Goal: Transaction & Acquisition: Purchase product/service

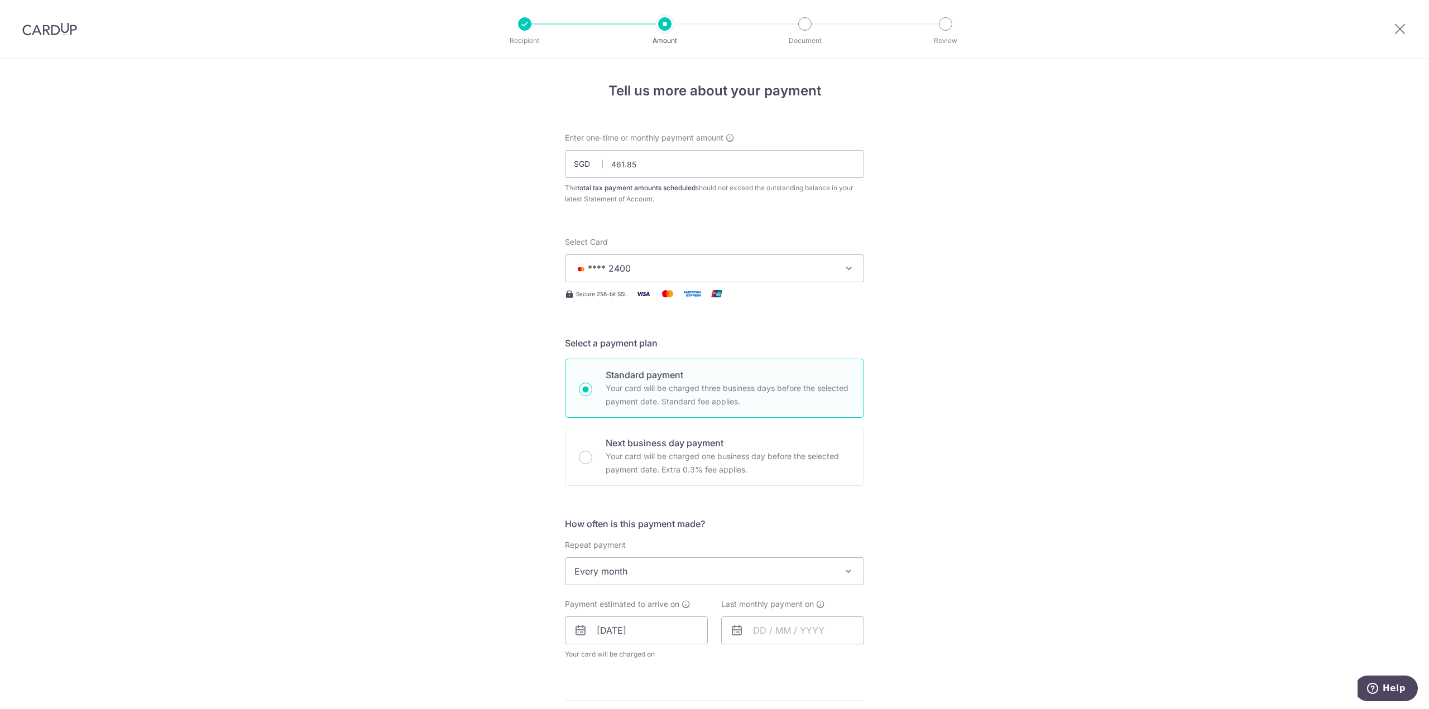
click at [50, 26] on img at bounding box center [49, 28] width 55 height 13
click at [58, 37] on div at bounding box center [49, 29] width 99 height 58
click at [60, 31] on img at bounding box center [49, 28] width 55 height 13
click at [56, 33] on img at bounding box center [49, 28] width 55 height 13
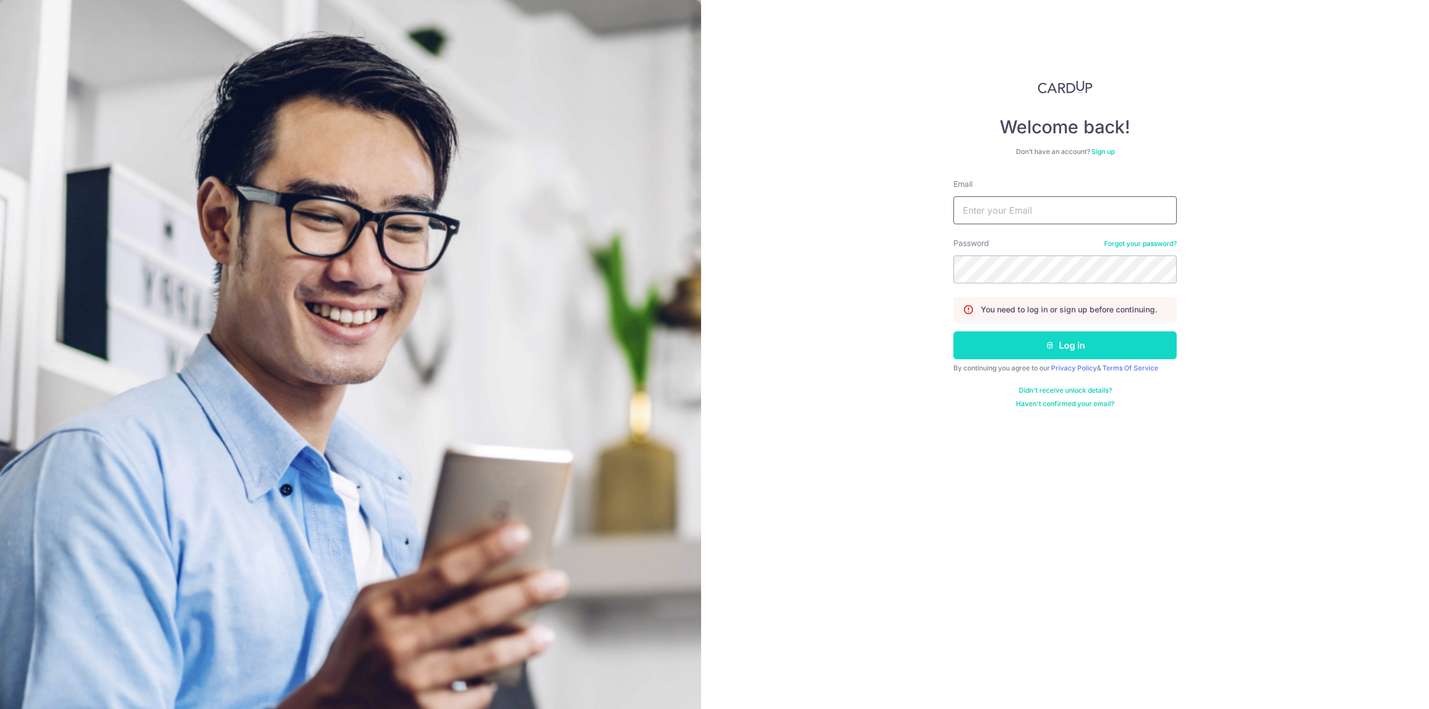
type input "alvinak23@gmail.com"
drag, startPoint x: 1018, startPoint y: 337, endPoint x: 813, endPoint y: 336, distance: 204.8
click at [1018, 336] on button "Log in" at bounding box center [1064, 345] width 223 height 28
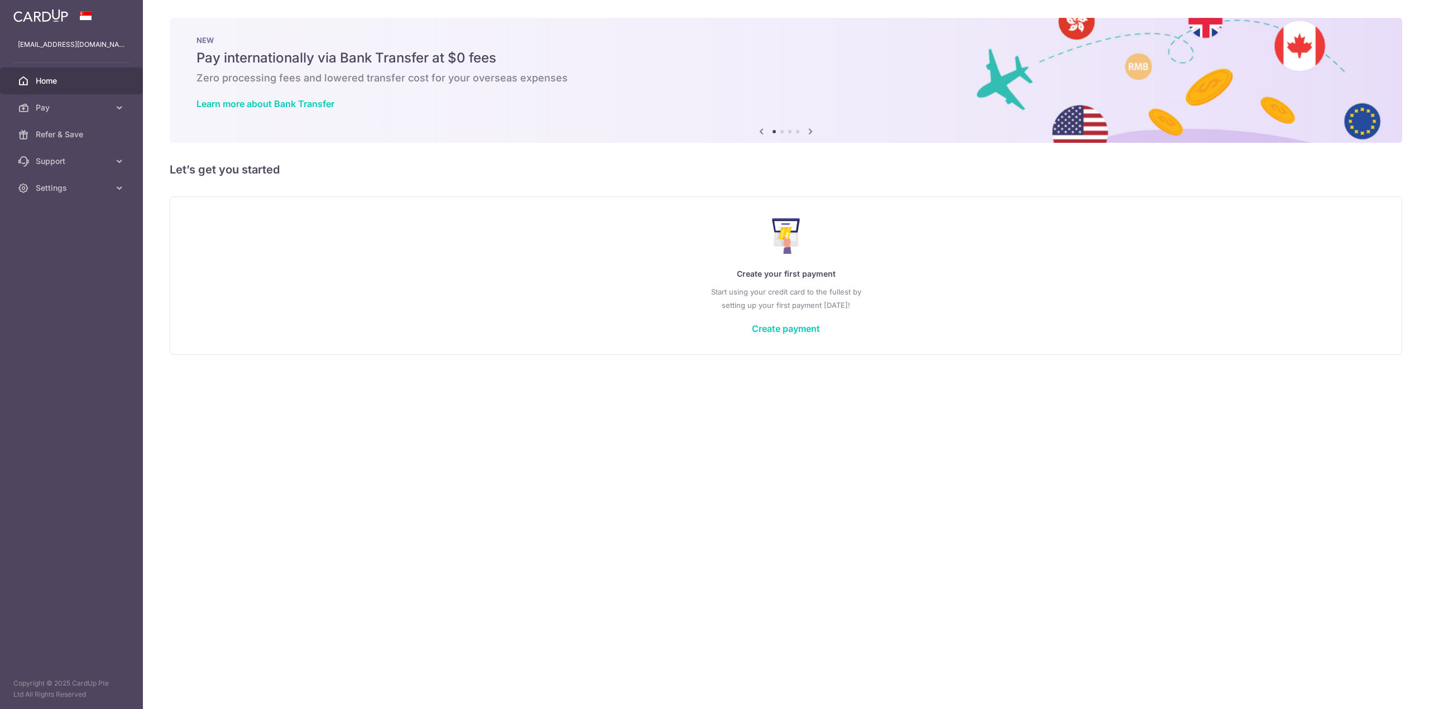
click at [95, 109] on span "Pay" at bounding box center [73, 107] width 74 height 11
click at [76, 133] on span "Payments" at bounding box center [73, 134] width 74 height 11
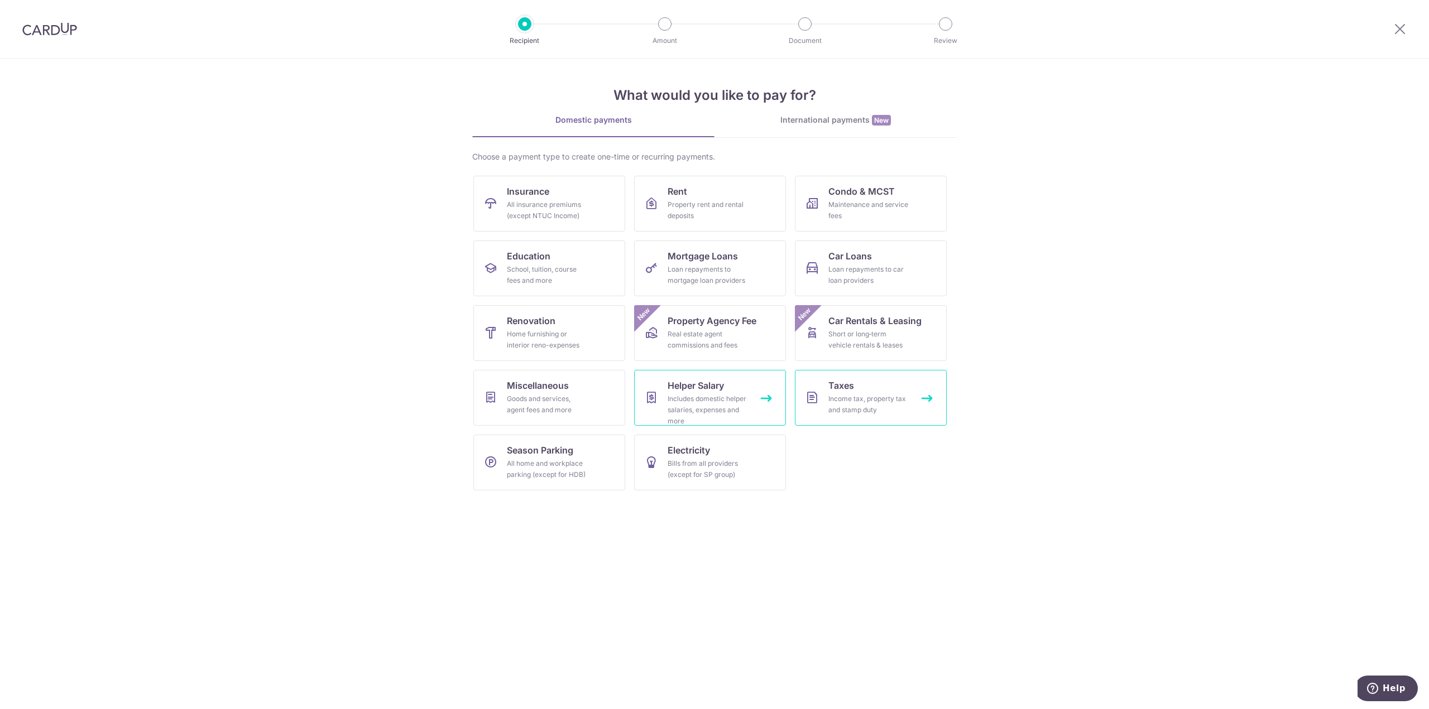
click at [858, 400] on div "Income tax, property tax and stamp duty" at bounding box center [868, 404] width 80 height 22
click at [547, 400] on div "Goods and services, agent fees and more" at bounding box center [547, 404] width 80 height 22
click at [700, 397] on div "Includes domestic helper salaries, expenses and more" at bounding box center [707, 409] width 80 height 33
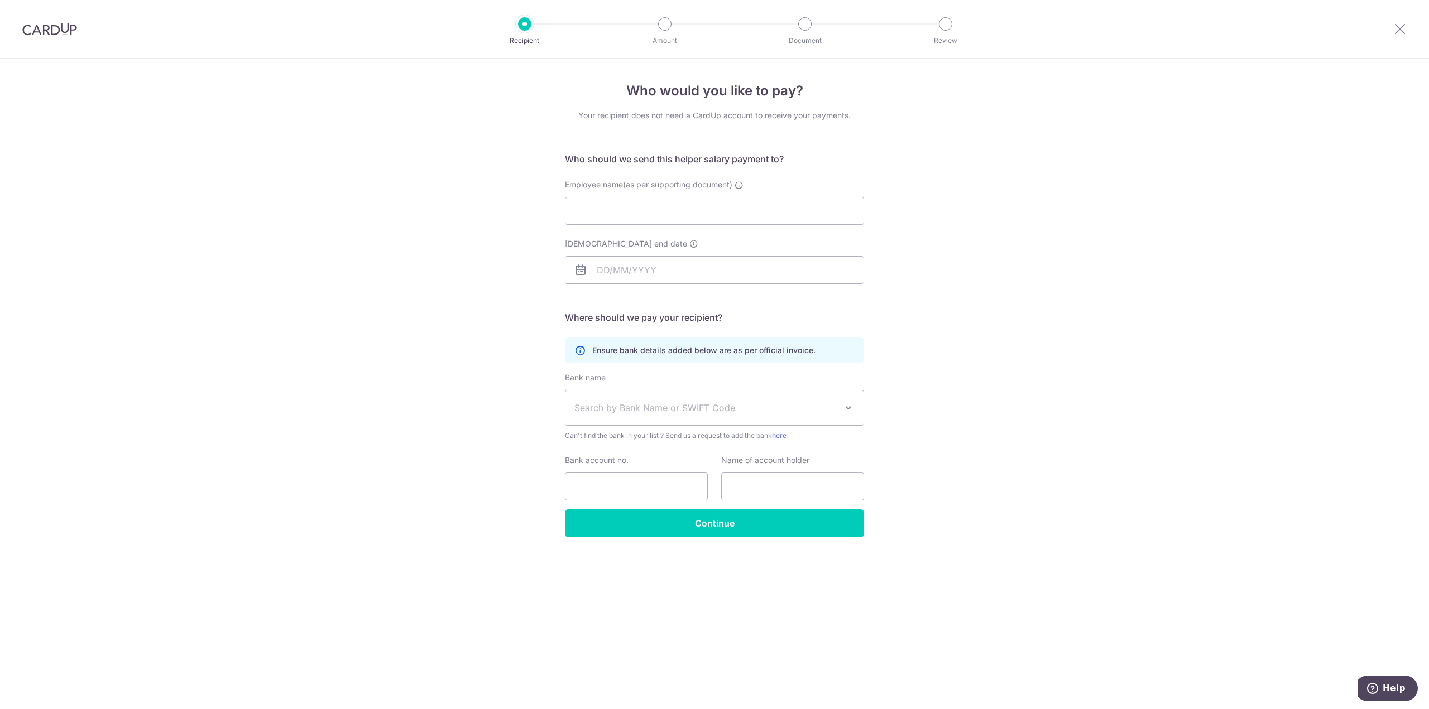
click at [680, 410] on span "Search by Bank Name or SWIFT Code" at bounding box center [705, 407] width 262 height 13
click at [923, 384] on div "Who would you like to pay? Your recipient does not need a CardUp account to rec…" at bounding box center [714, 384] width 1429 height 651
click at [613, 212] on input "Employee name(as per supporting document)" at bounding box center [714, 211] width 299 height 28
type input "d"
type input "DWI RATNASARI"
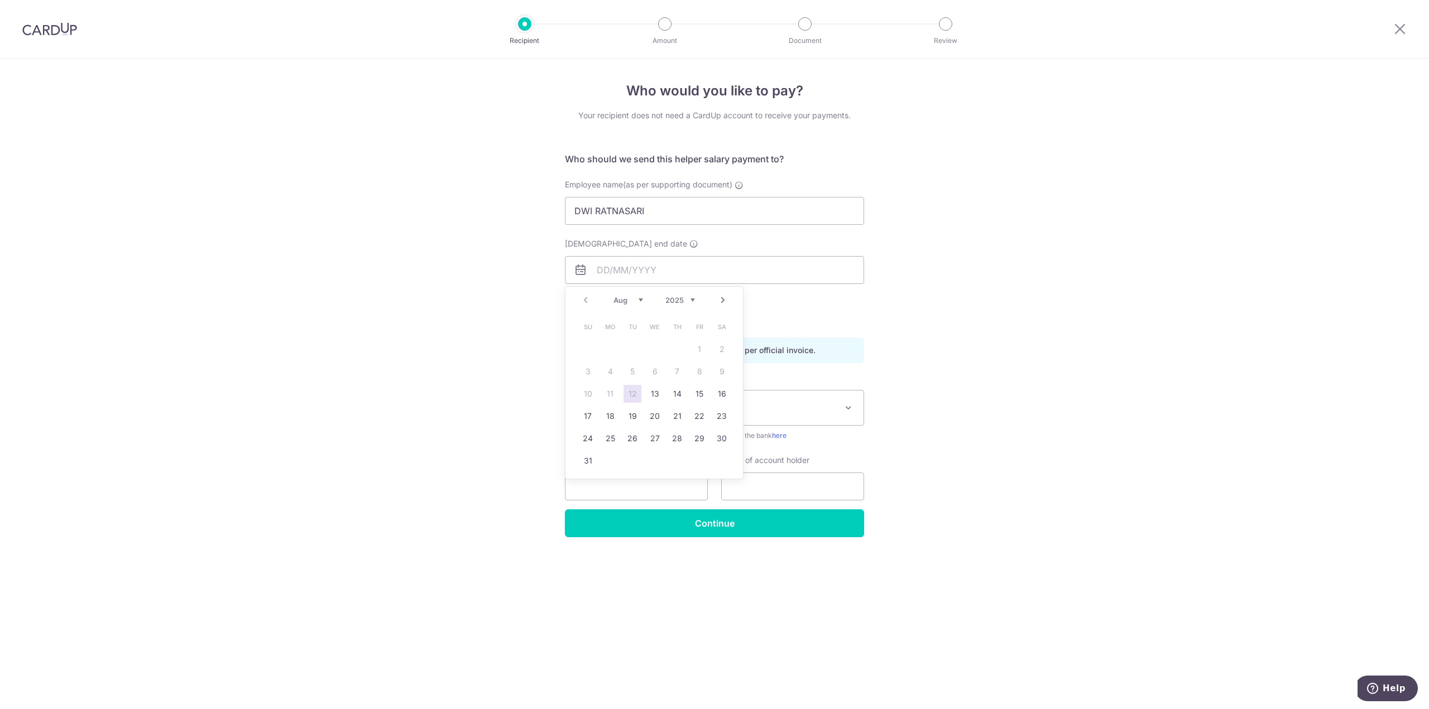
click at [664, 296] on div "Aug Sep Oct Nov Dec 2025 2026 2027 2028 2029 2030 2031 2032 2033 2034 2035" at bounding box center [653, 300] width 81 height 9
click at [682, 300] on select "2025 2026 2027 2028 2029 2030 2031 2032 2033 2034 2035" at bounding box center [680, 300] width 30 height 9
click at [587, 301] on link "Prev" at bounding box center [585, 300] width 13 height 13
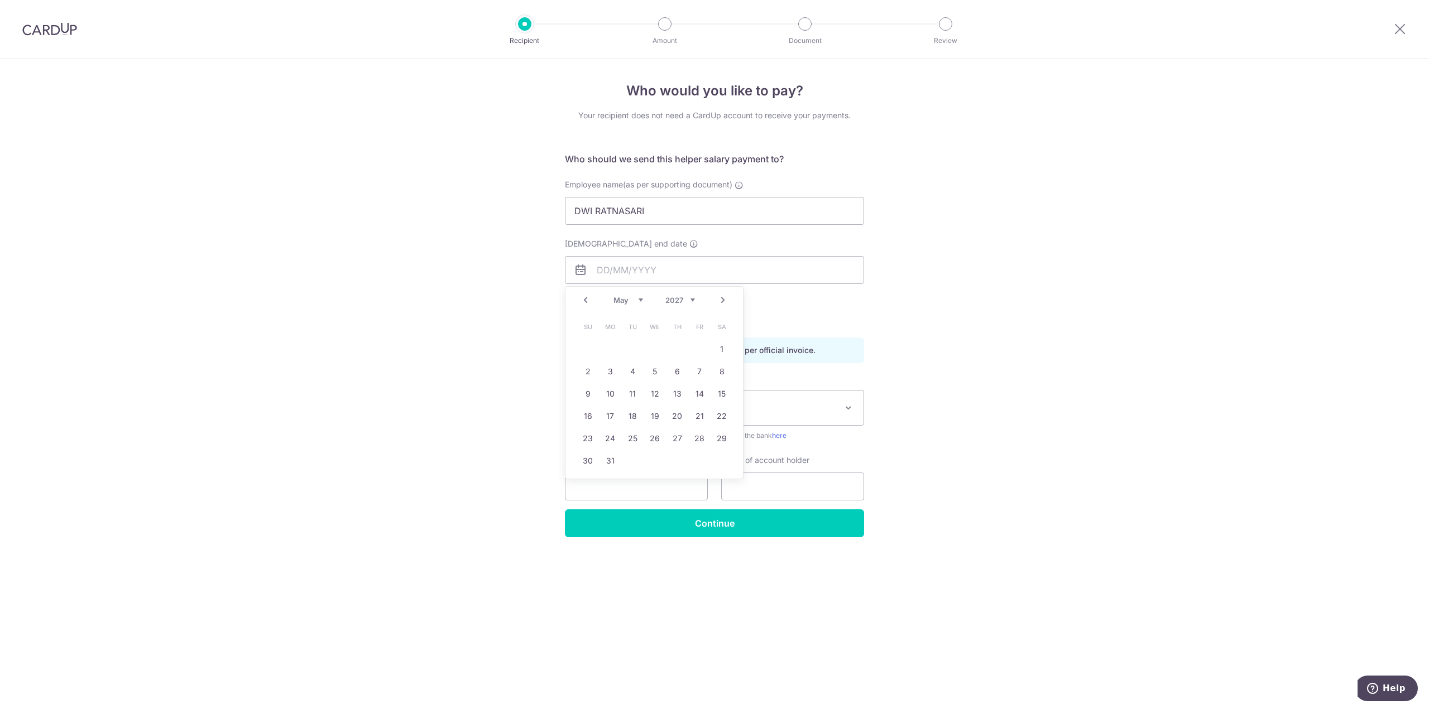
click at [587, 301] on link "Prev" at bounding box center [585, 300] width 13 height 13
click at [628, 373] on link "9" at bounding box center [632, 372] width 18 height 18
type input "[DATE]"
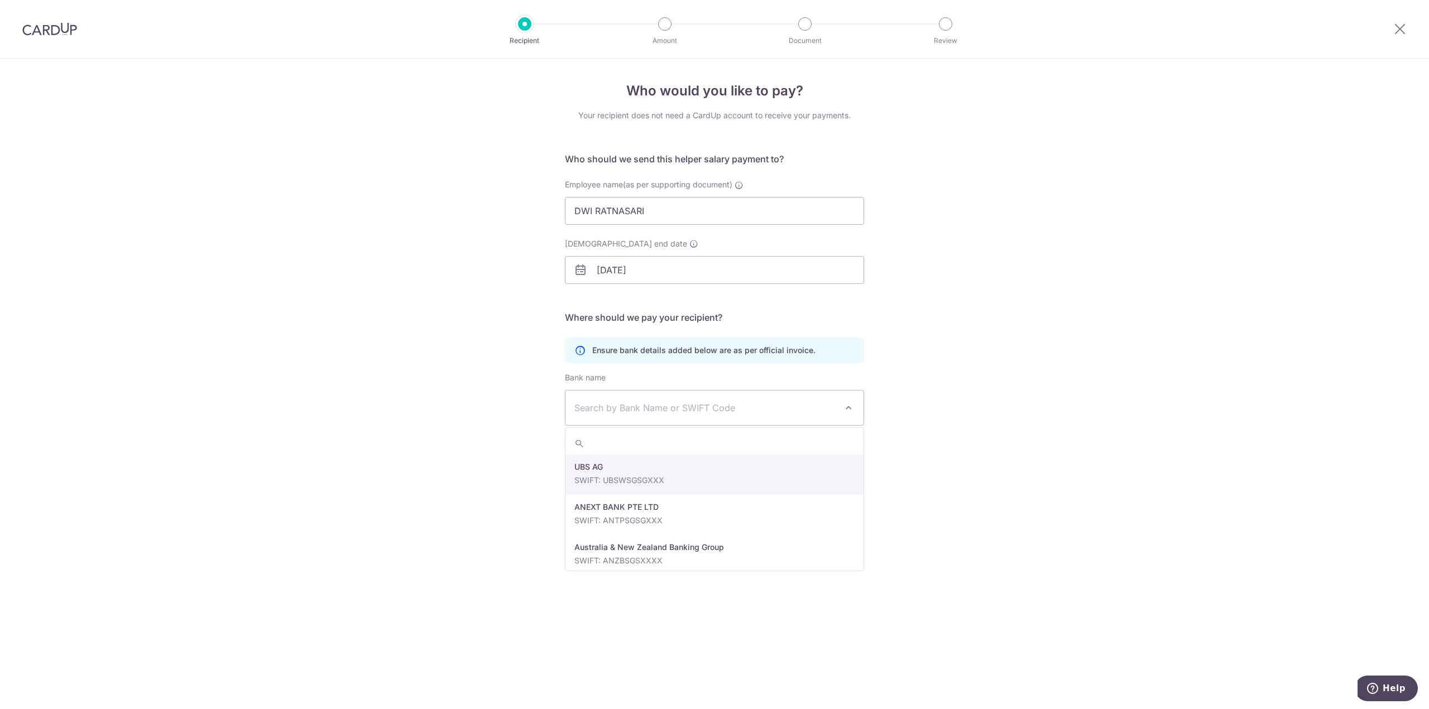
click at [654, 412] on span "Search by Bank Name or SWIFT Code" at bounding box center [705, 407] width 262 height 13
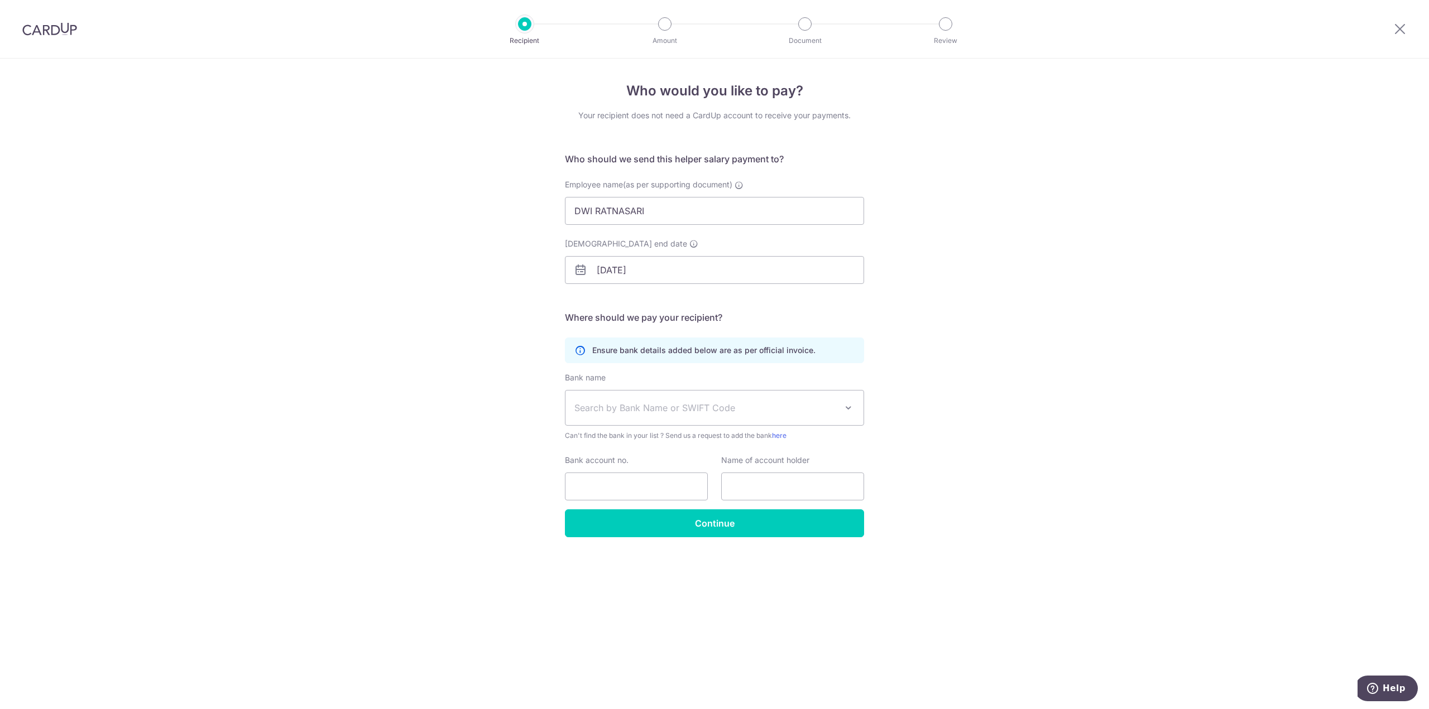
click at [633, 409] on span "Search by Bank Name or SWIFT Code" at bounding box center [705, 407] width 262 height 13
click at [632, 409] on span "Search by Bank Name or SWIFT Code" at bounding box center [705, 407] width 262 height 13
type input "POSB"
select select "19"
click at [642, 483] on input "Bank account no." at bounding box center [636, 487] width 143 height 28
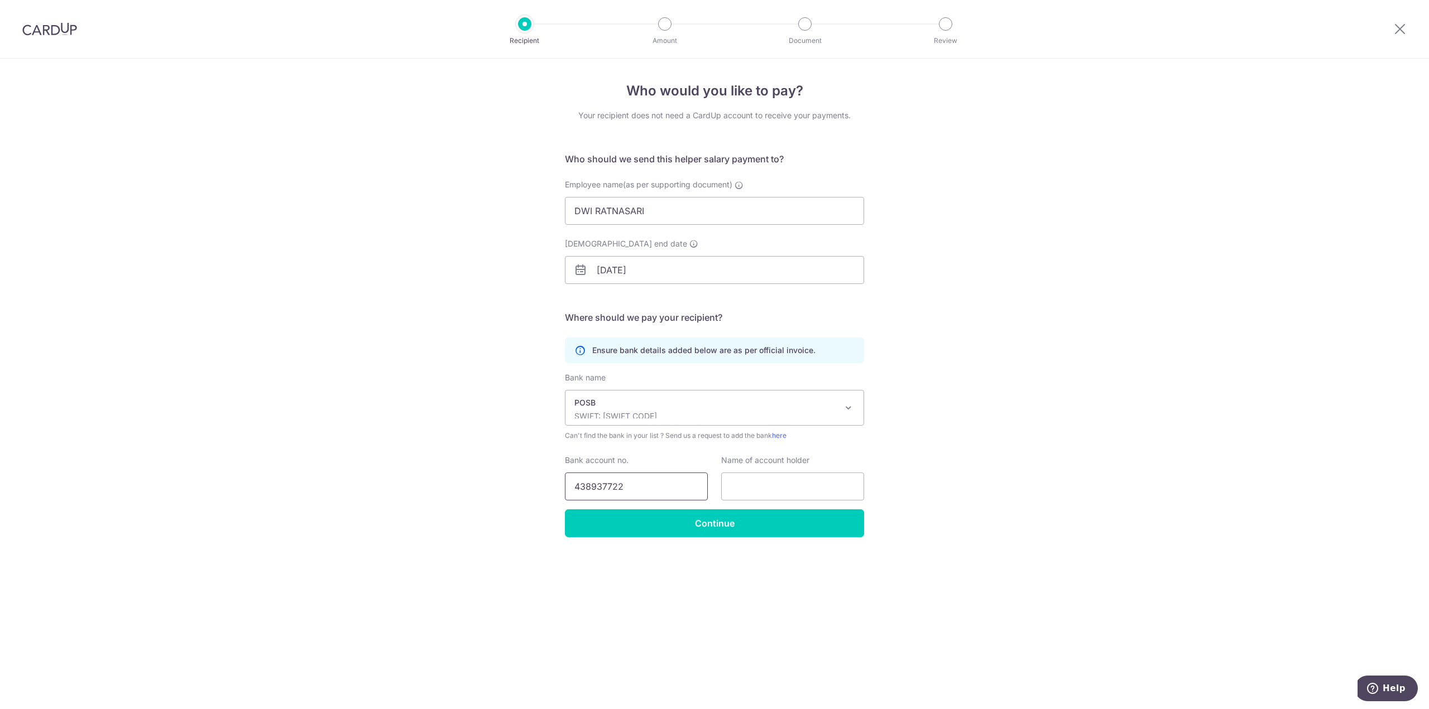
type input "438937722"
type input "d"
type input "DWI RATNASARI"
click at [747, 520] on input "Continue" at bounding box center [714, 524] width 299 height 28
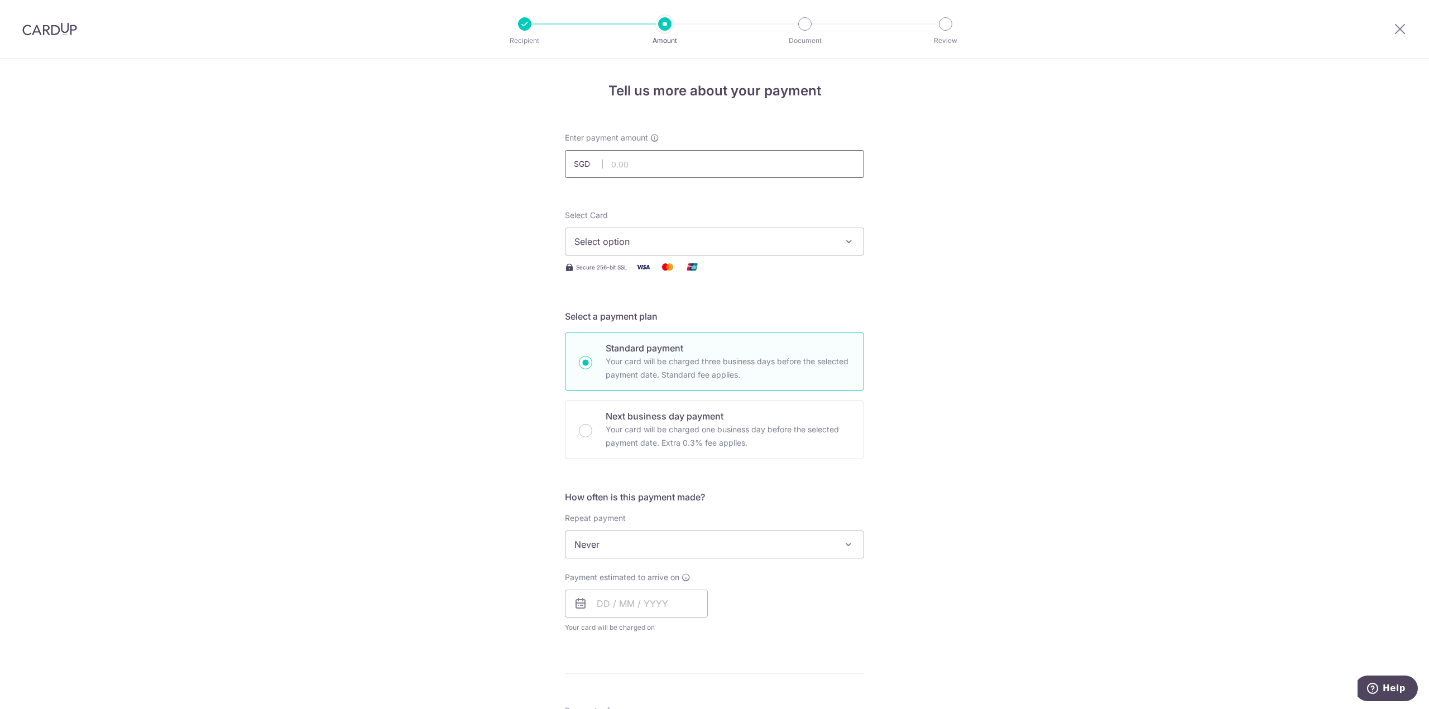
click at [641, 164] on input "text" at bounding box center [714, 164] width 299 height 28
type input "800.00"
click at [700, 244] on span "Select option" at bounding box center [704, 241] width 260 height 13
click at [625, 319] on span "**** 2400" at bounding box center [622, 321] width 43 height 13
click at [339, 261] on div "Tell us more about your payment Enter payment amount SGD 800.00 800.00 Recipien…" at bounding box center [714, 564] width 1429 height 1010
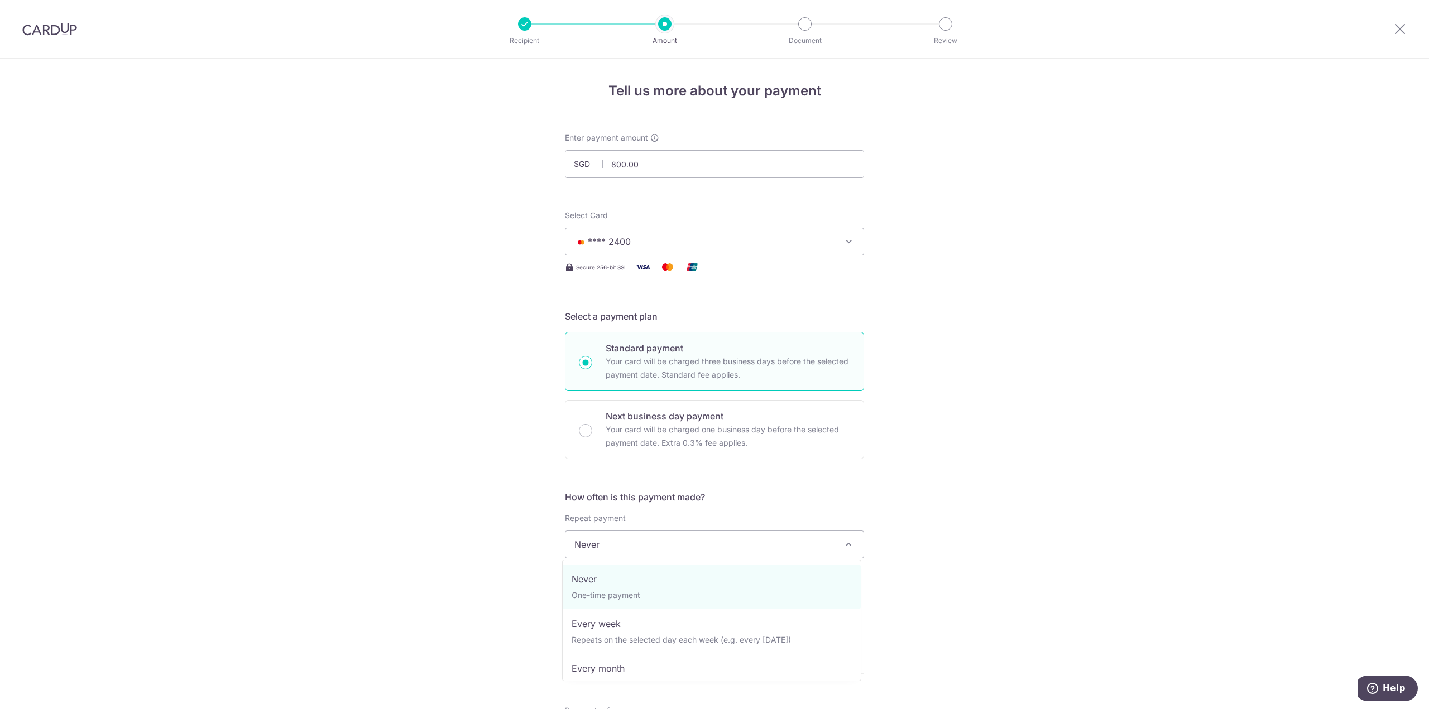
click at [713, 535] on span "Never" at bounding box center [714, 544] width 298 height 27
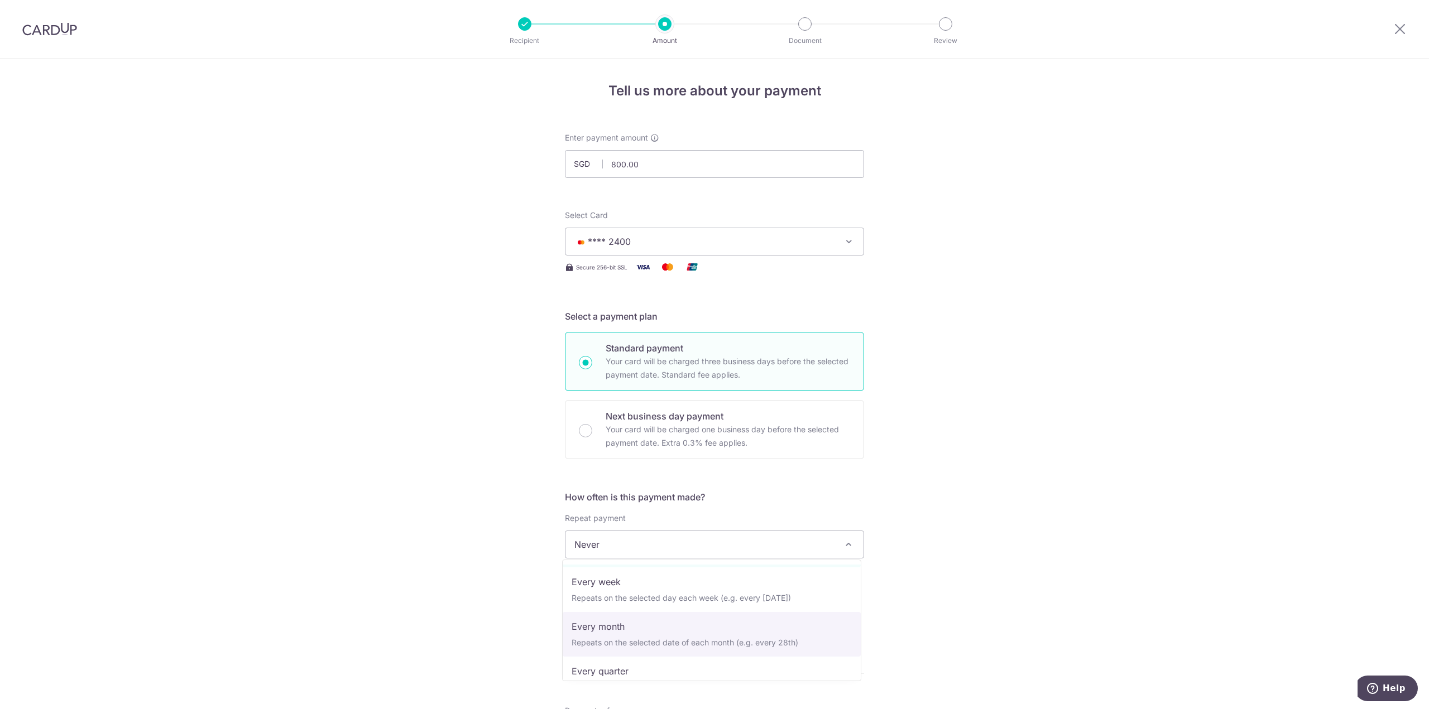
scroll to position [56, 0]
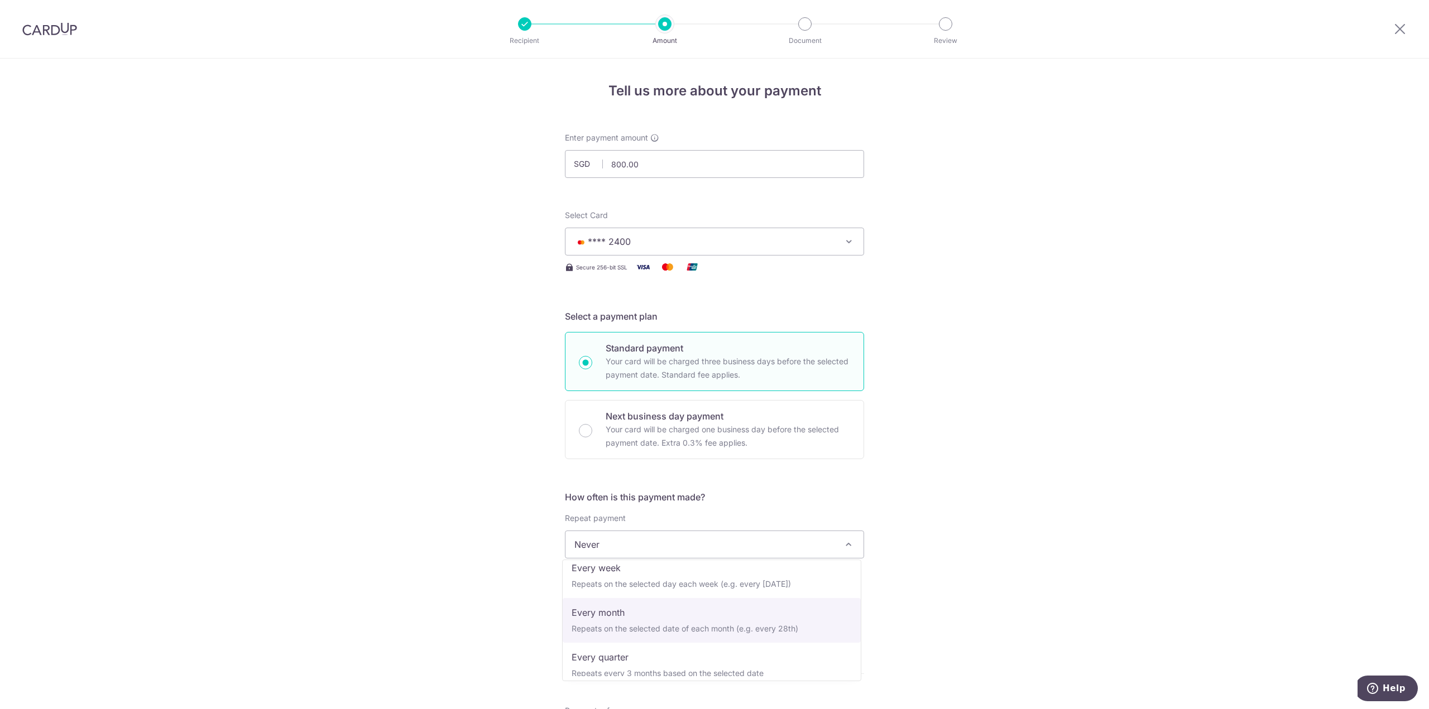
select select "3"
type input "[DATE]"
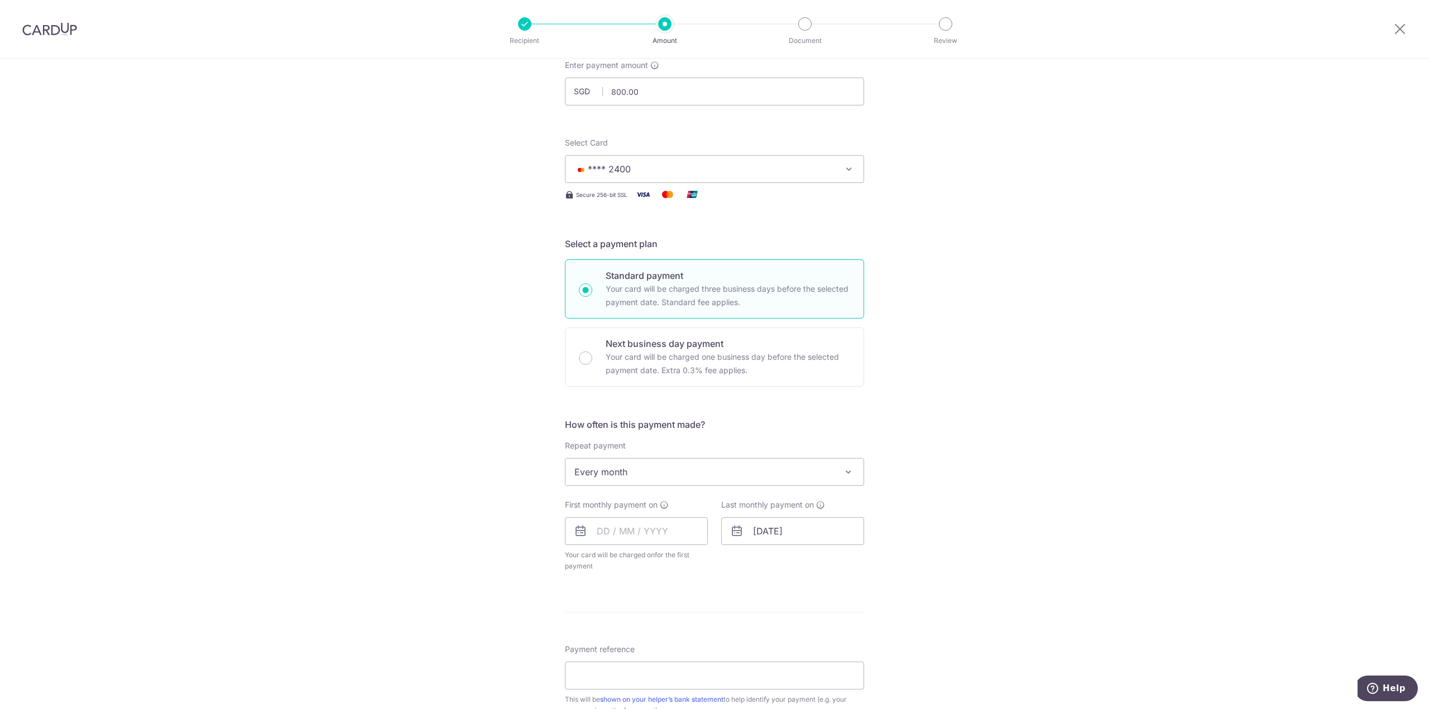
scroll to position [112, 0]
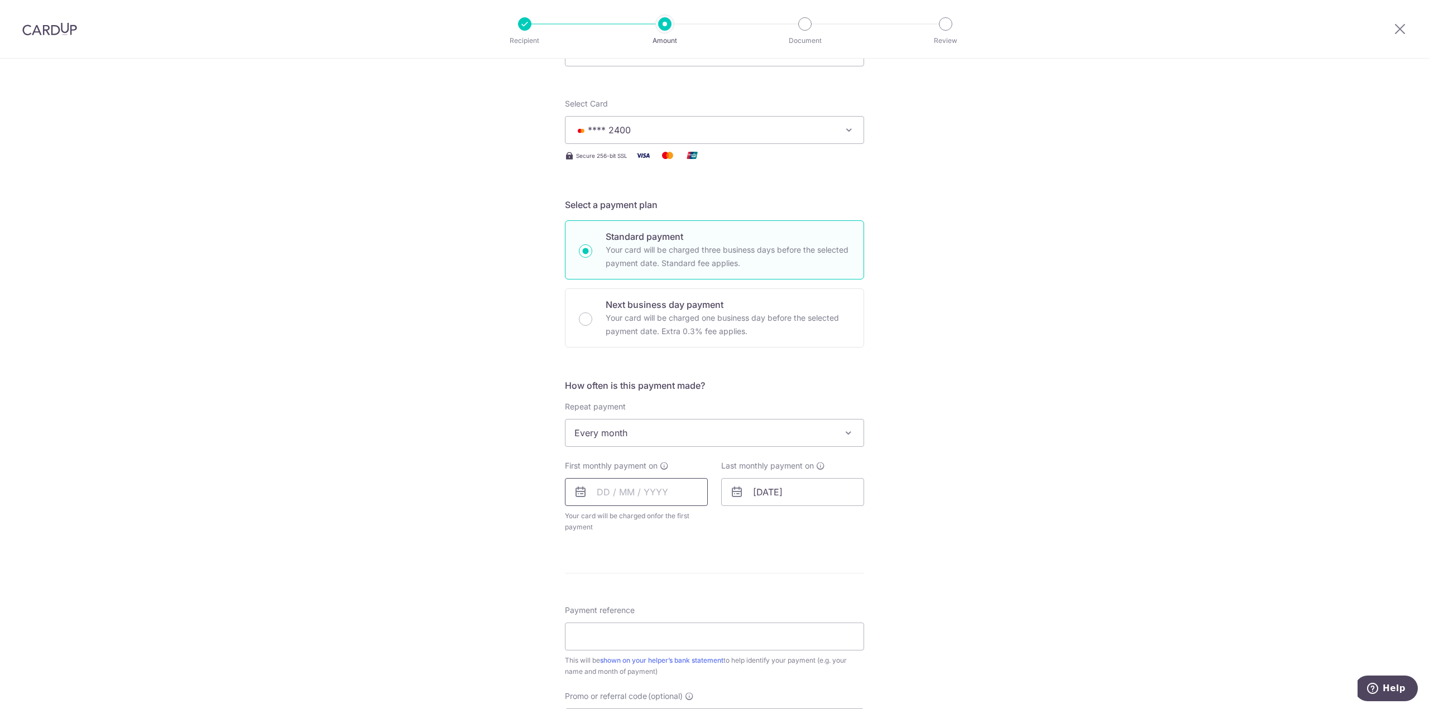
click at [618, 478] on input "text" at bounding box center [636, 492] width 143 height 28
click at [412, 409] on div "Tell us more about your payment Enter payment amount SGD 800.00 800.00 Recipien…" at bounding box center [714, 457] width 1429 height 1021
click at [643, 484] on input "text" at bounding box center [636, 492] width 143 height 28
click at [722, 521] on link "Next" at bounding box center [722, 522] width 13 height 13
click at [646, 590] on link "10" at bounding box center [655, 594] width 18 height 18
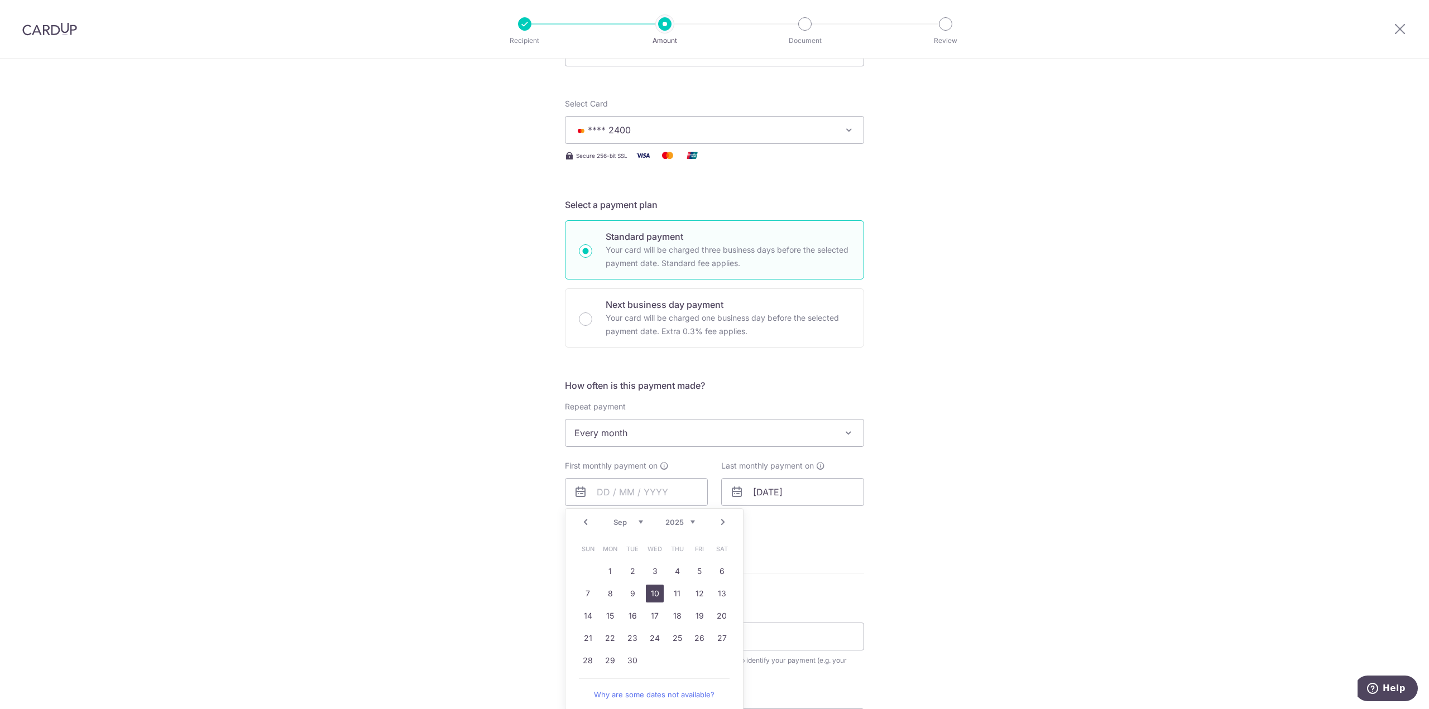
type input "[DATE]"
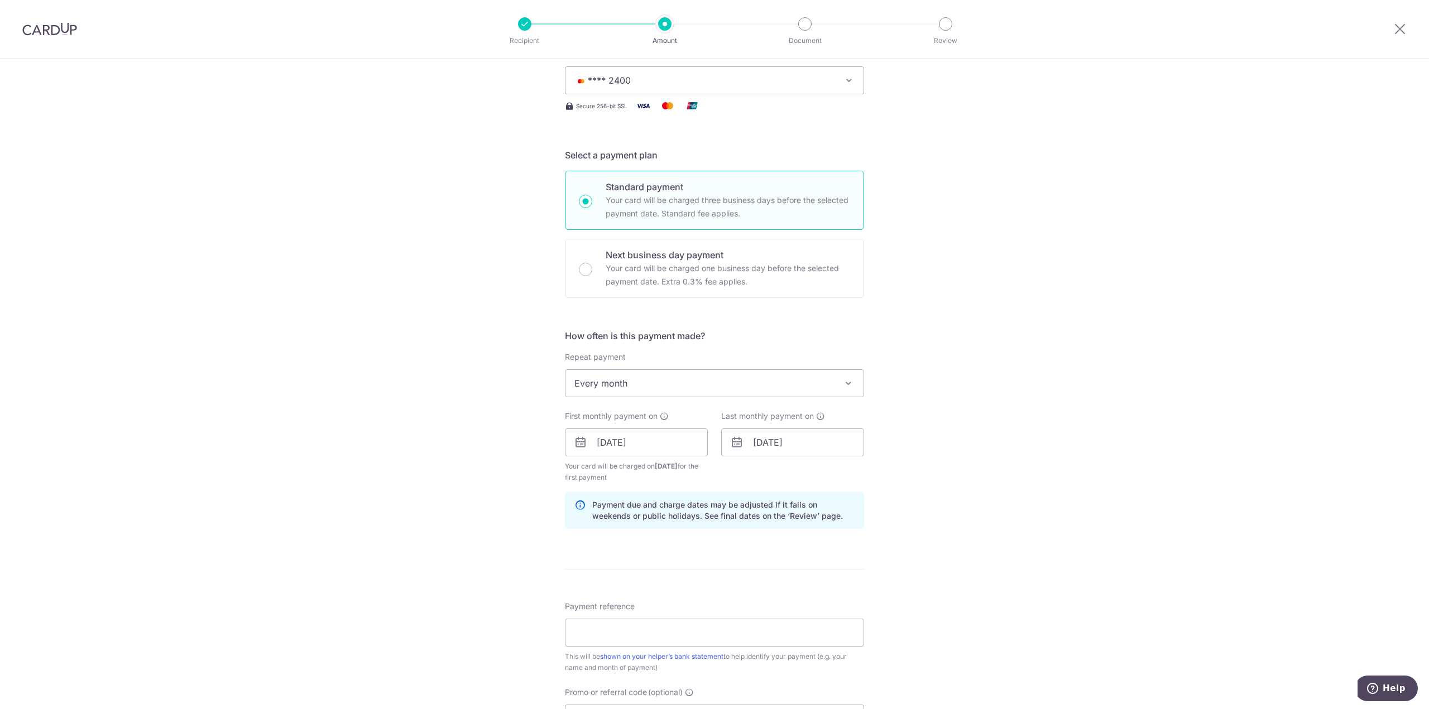
scroll to position [279, 0]
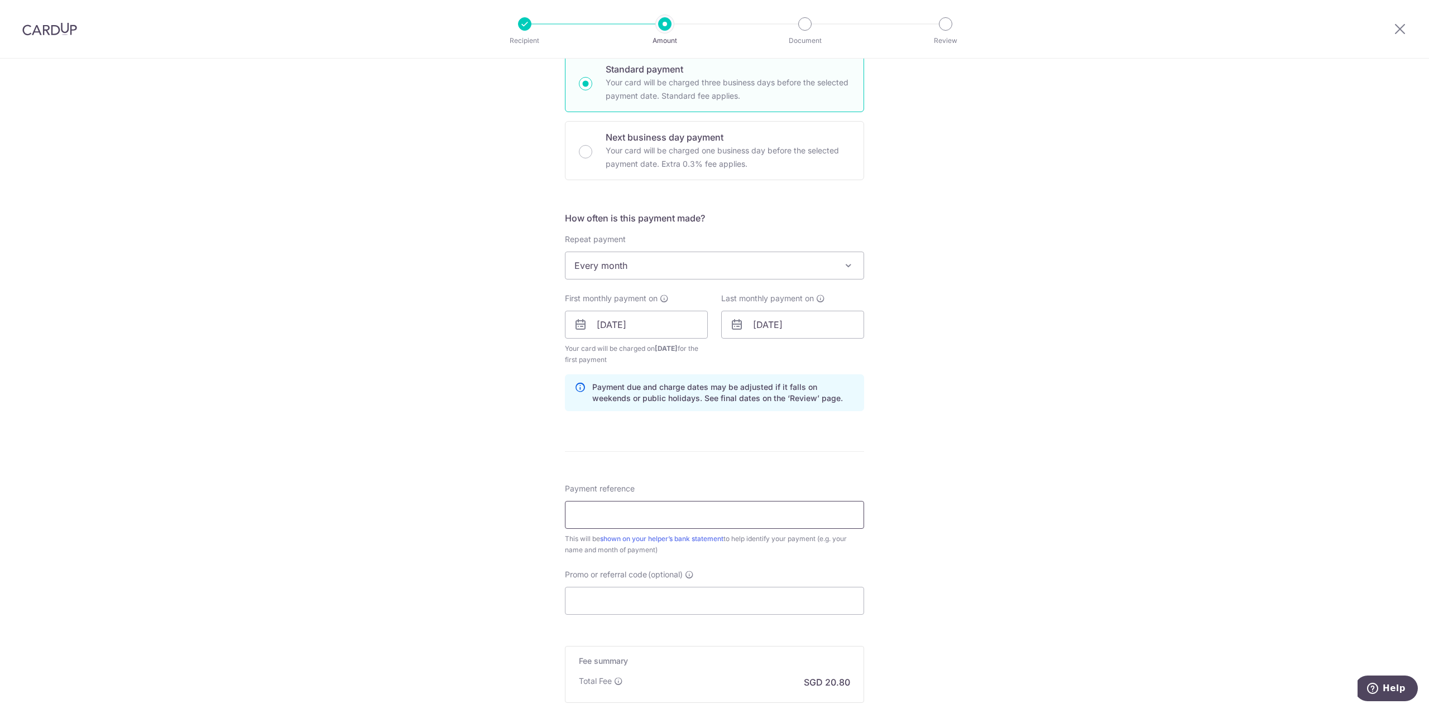
click at [608, 515] on input "Payment reference" at bounding box center [714, 515] width 299 height 28
